Goal: Information Seeking & Learning: Compare options

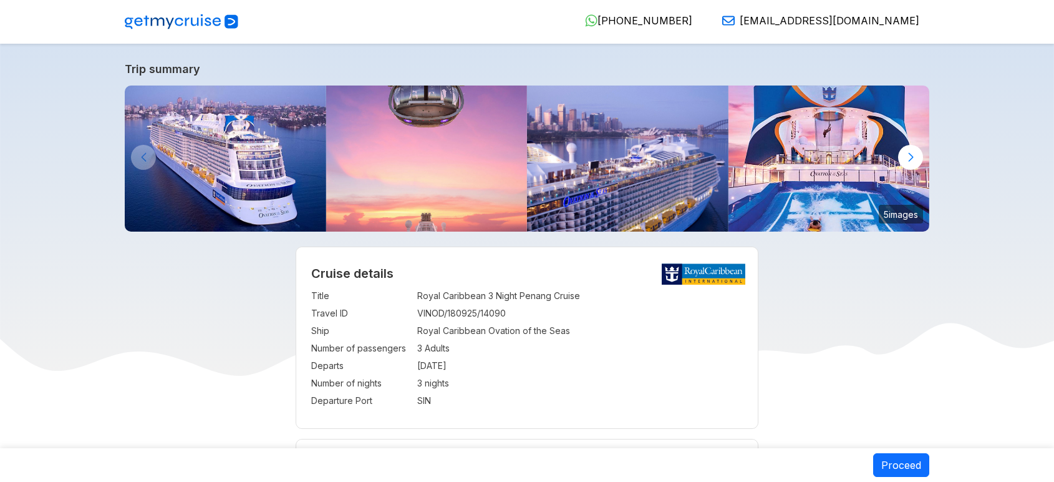
select select "**"
select select "*"
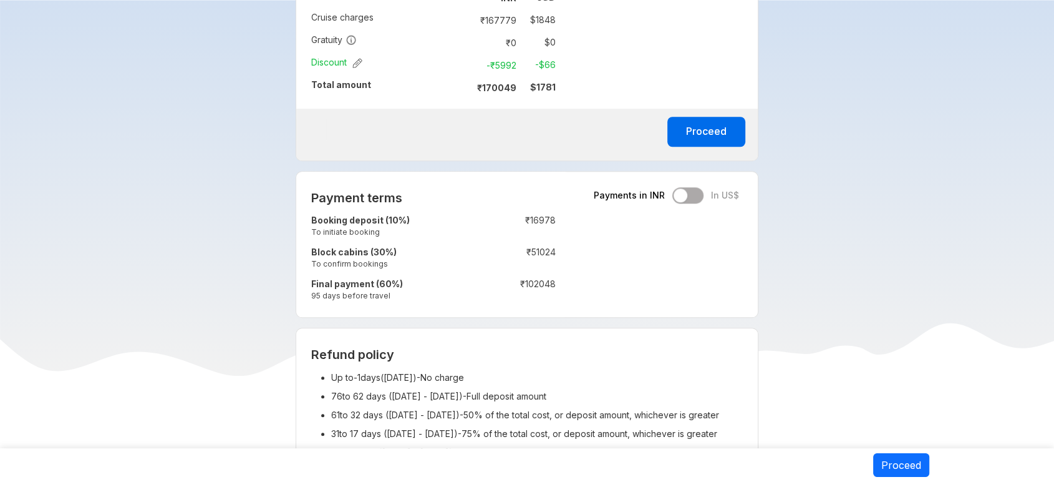
scroll to position [827, 0]
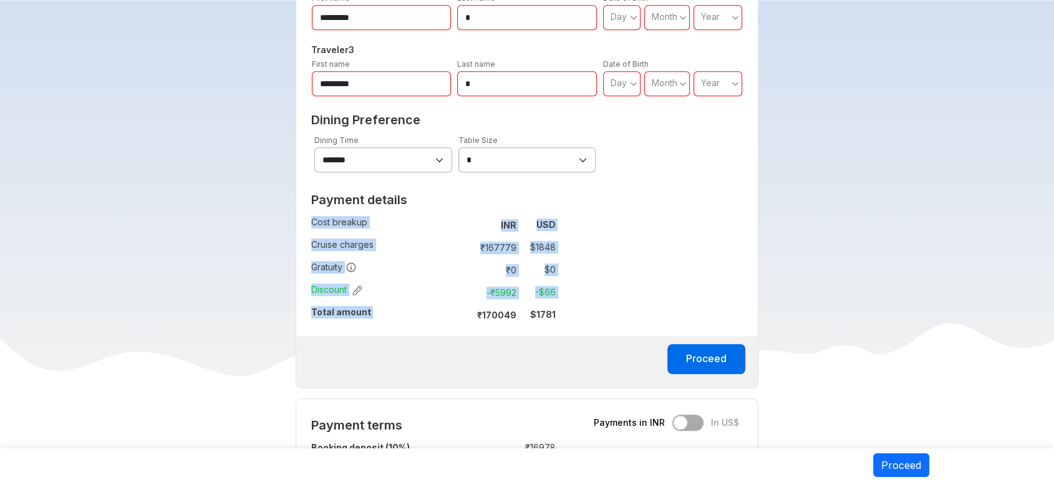
drag, startPoint x: 475, startPoint y: 313, endPoint x: 559, endPoint y: 315, distance: 84.2
click at [559, 315] on div "Payment details Cost breakup : INR USD Cruise charges : ₹ 167779 $ 1848 Gratuit…" at bounding box center [433, 261] width 274 height 148
copy tbody "Cost breakup : INR USD Cruise charges : ₹ 167779 $ 1848 Gratuity : ₹ 0 $ 0 Disc…"
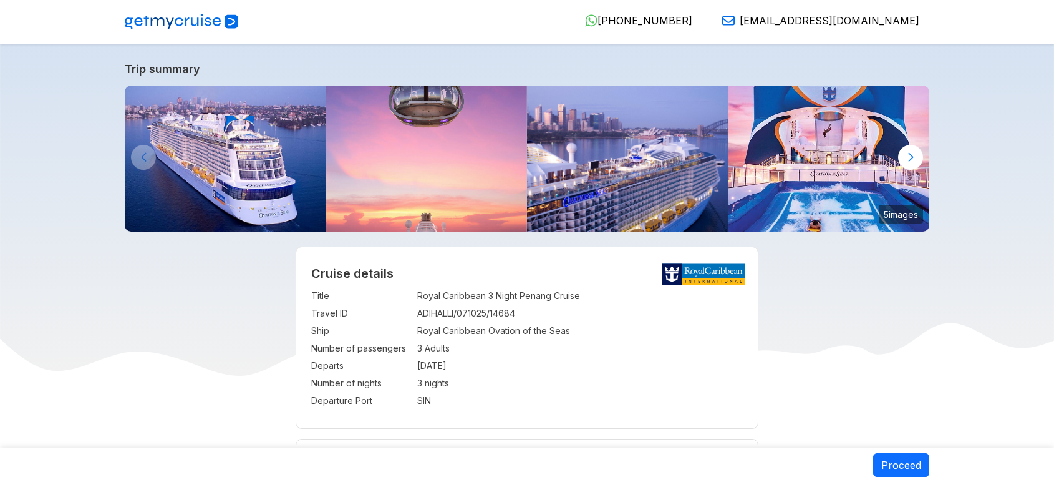
select select "**"
select select "*"
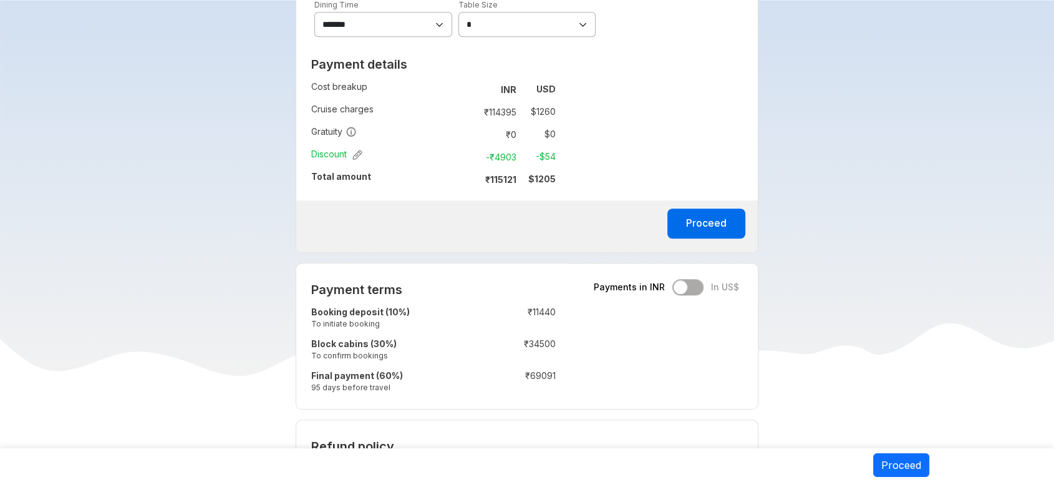
scroll to position [1026, 0]
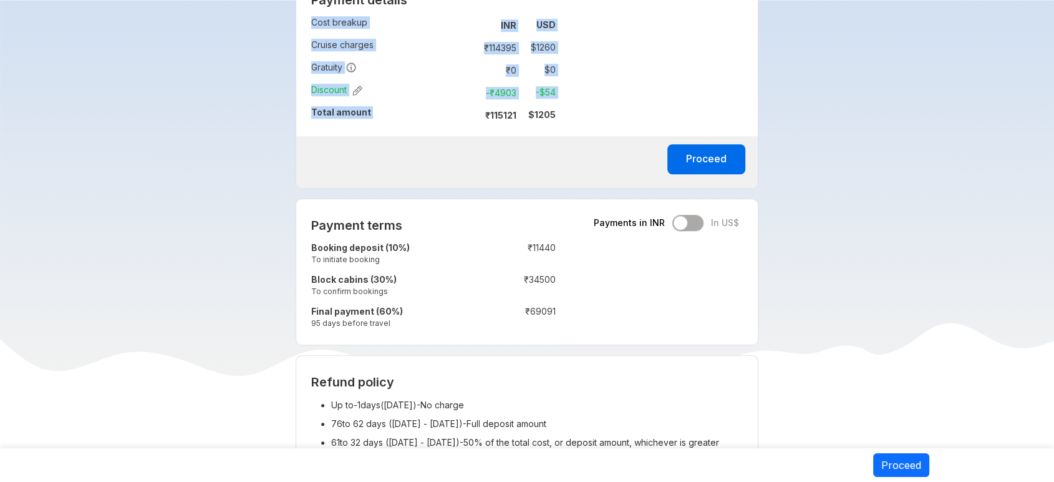
drag, startPoint x: 484, startPoint y: 110, endPoint x: 568, endPoint y: 121, distance: 85.0
click at [568, 121] on div "Payment details Cost breakup : INR USD Cruise charges : ₹ 114395 $ 1260 Gratuit…" at bounding box center [433, 62] width 274 height 148
copy tbody "Cost breakup : INR USD Cruise charges : ₹ 114395 $ 1260 Gratuity : ₹ 0 $ 0 Disc…"
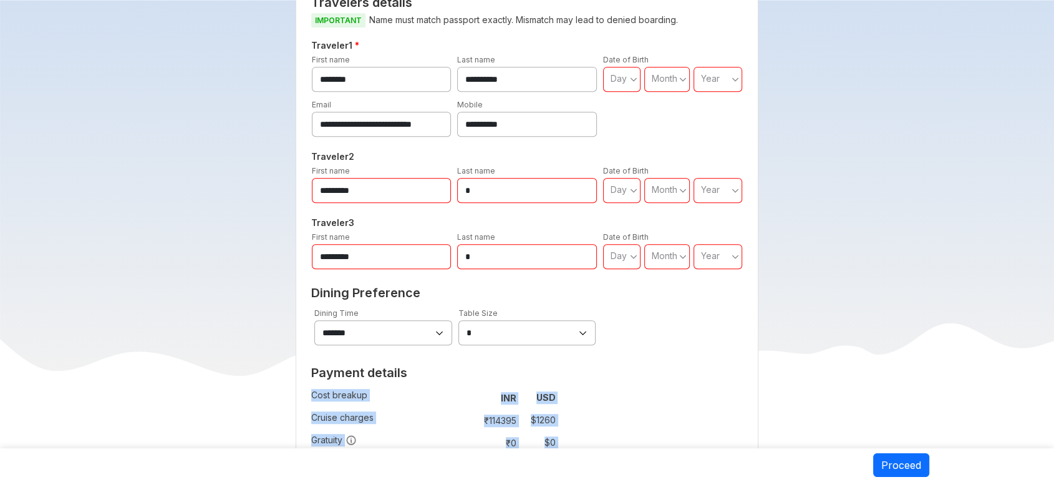
scroll to position [625, 0]
